Goal: Check status

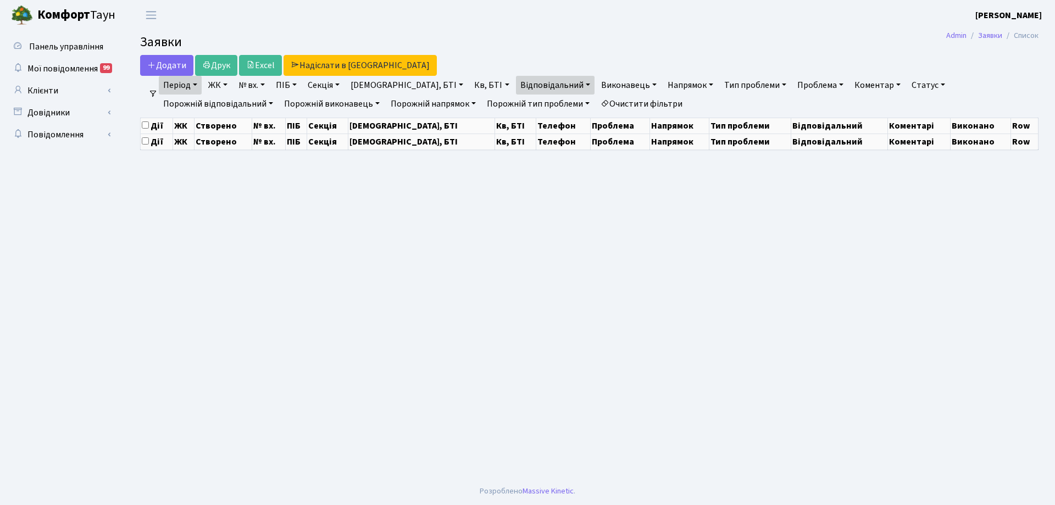
select select "25"
